Goal: Check status: Check status

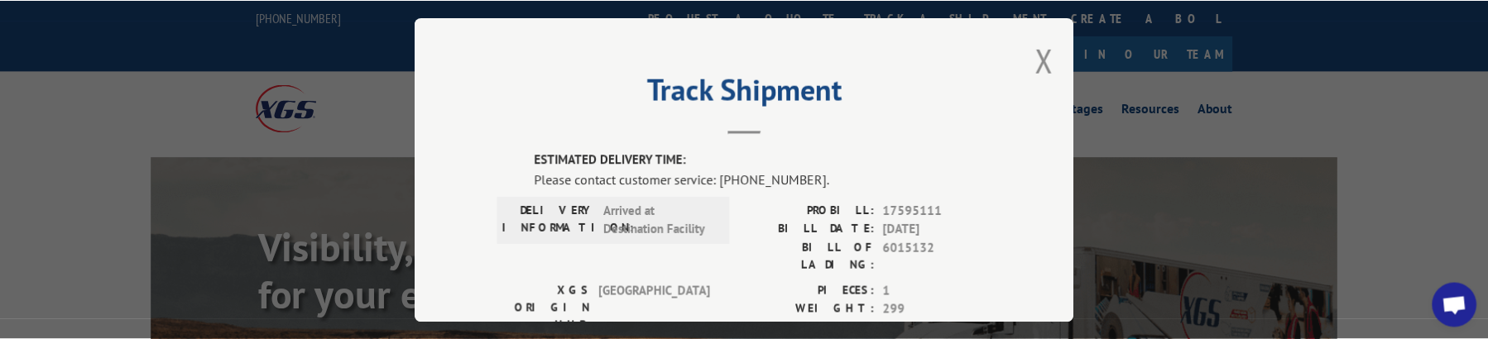
scroll to position [280, 0]
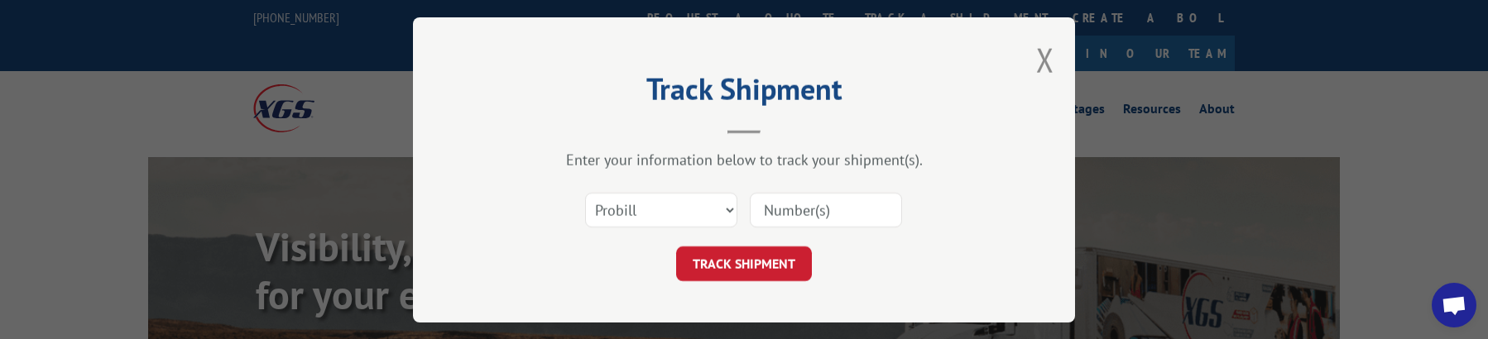
paste input "17595111"
type input "17595111"
click at [766, 255] on button "TRACK SHIPMENT" at bounding box center [744, 264] width 136 height 35
